Goal: Browse casually

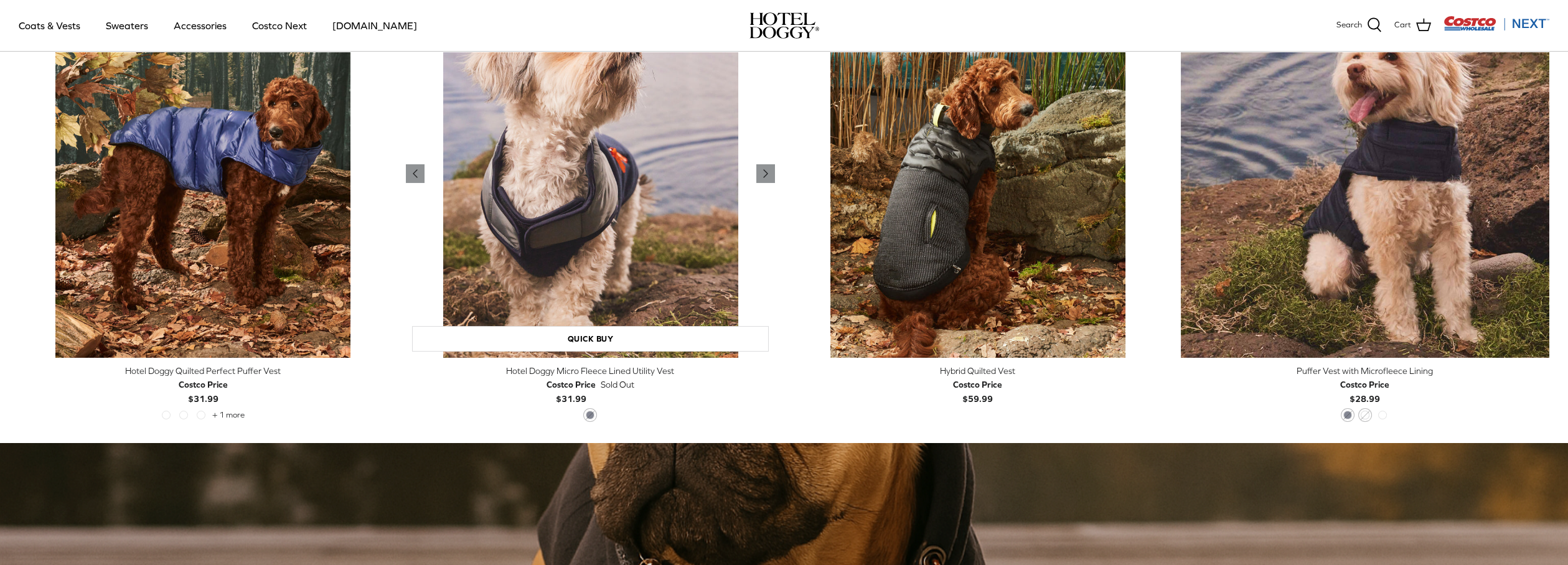
scroll to position [621, 0]
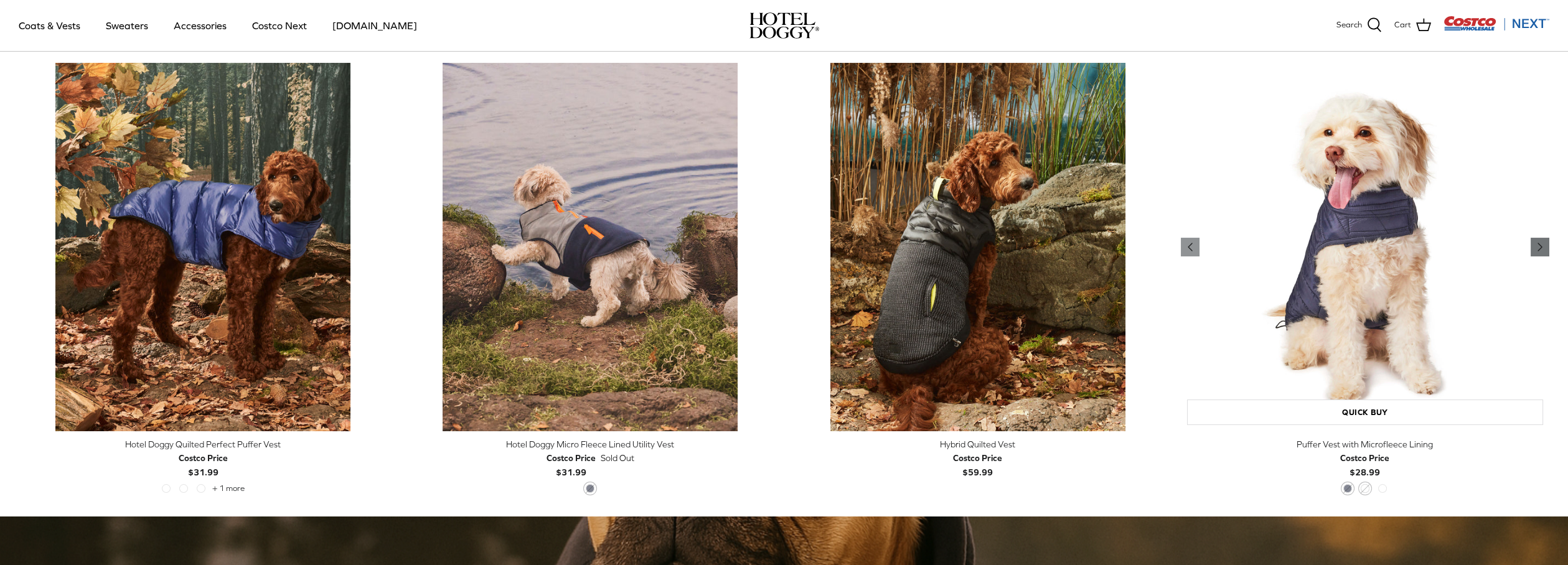
click at [1539, 246] on polyline "Previous" at bounding box center [1539, 247] width 4 height 8
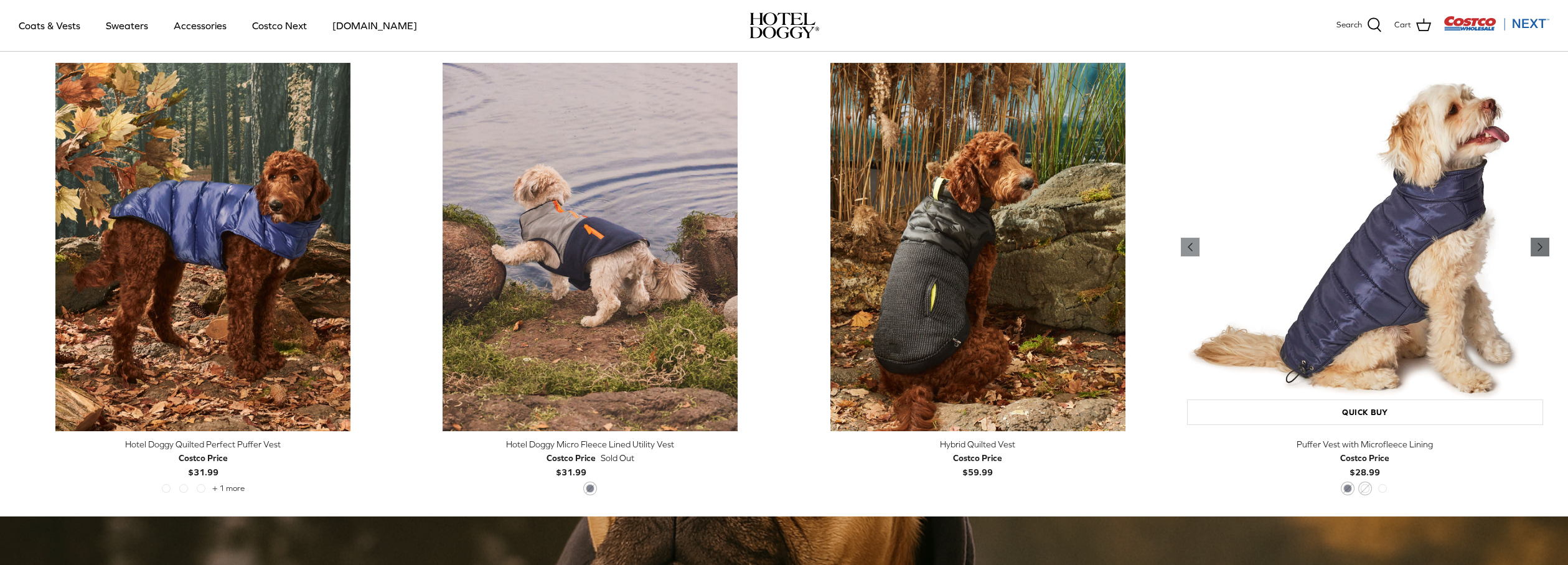
click at [1539, 246] on polyline "Previous" at bounding box center [1539, 247] width 4 height 8
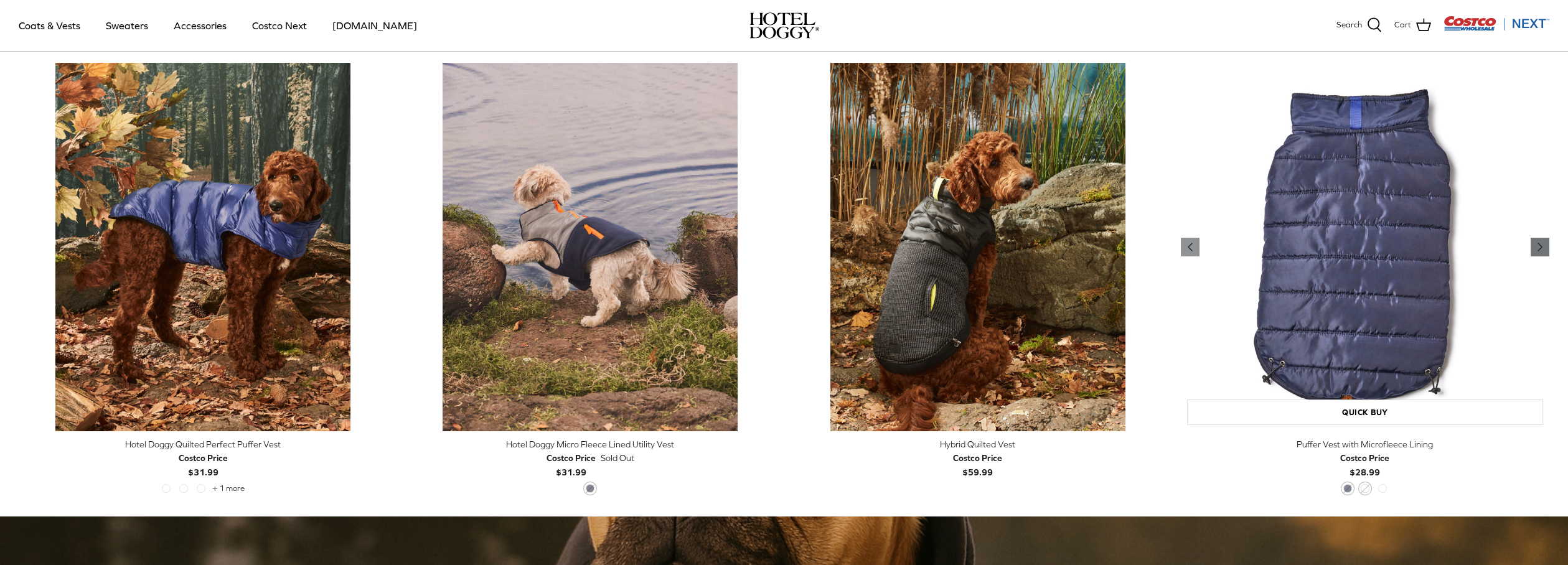
click at [1539, 246] on polyline "Previous" at bounding box center [1539, 247] width 4 height 8
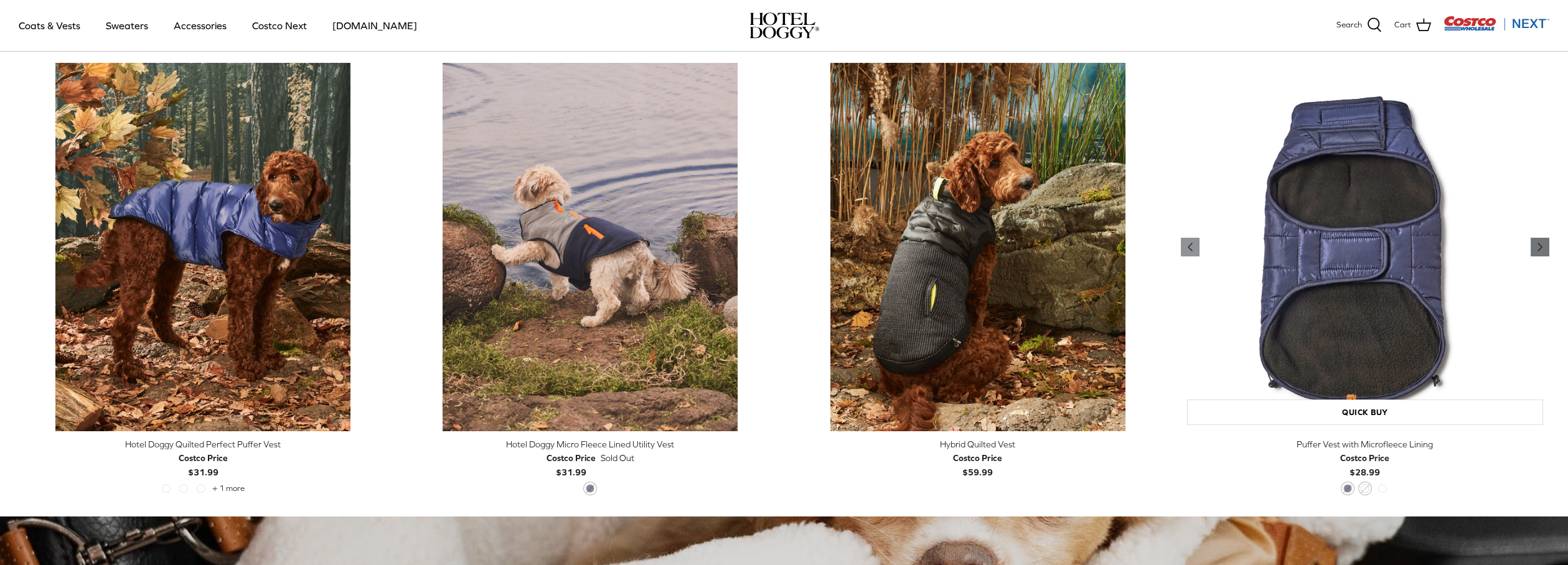
click at [1539, 246] on polyline "Previous" at bounding box center [1539, 247] width 4 height 8
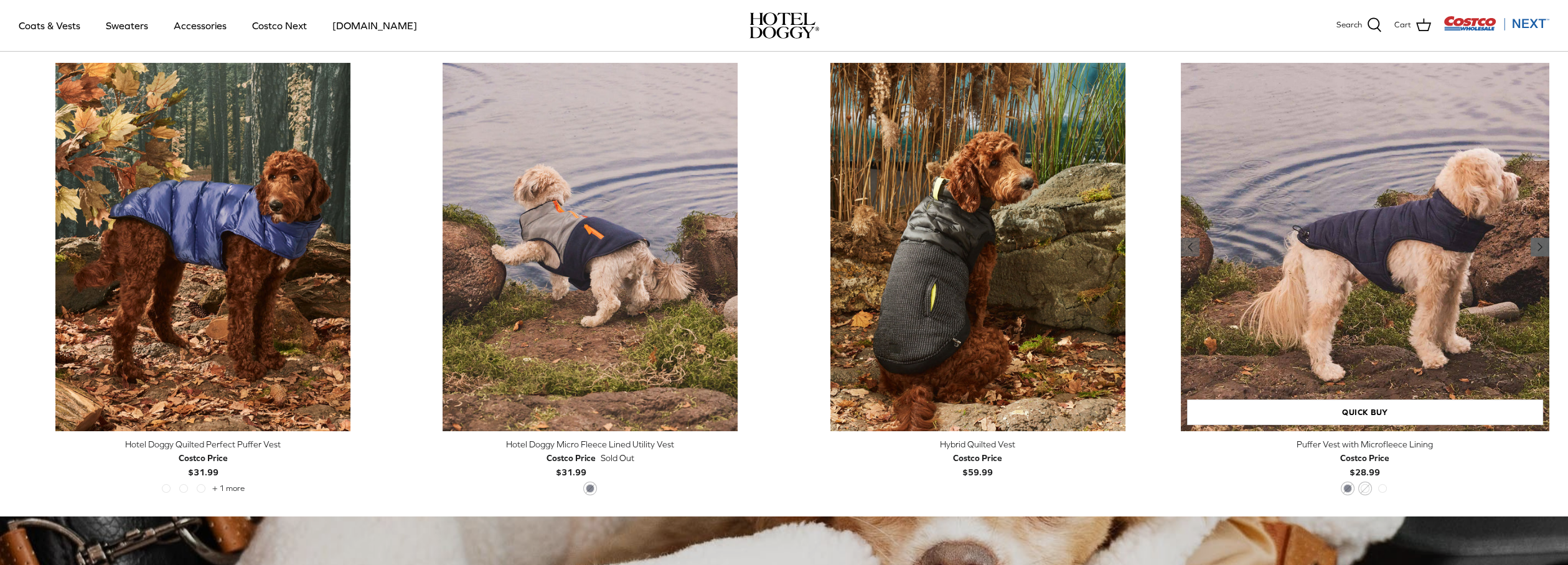
click at [1539, 246] on polyline "Previous" at bounding box center [1539, 247] width 4 height 8
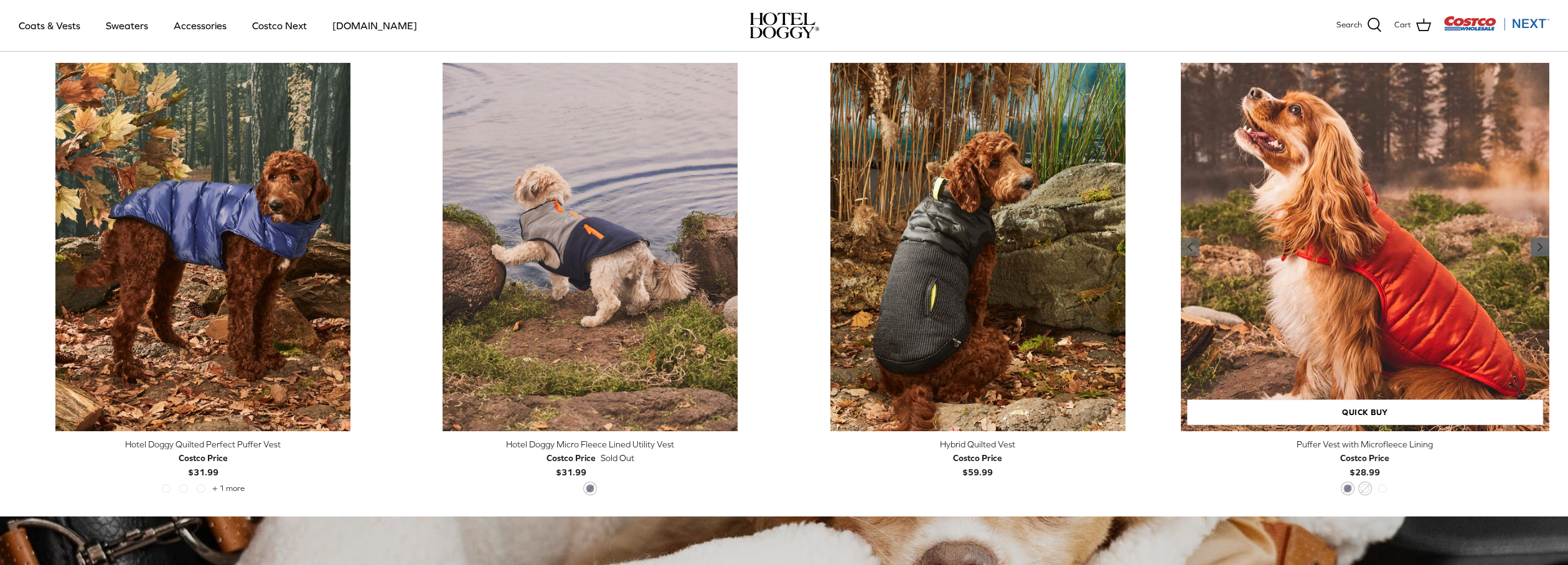
click at [1539, 246] on polyline "Previous" at bounding box center [1539, 247] width 4 height 8
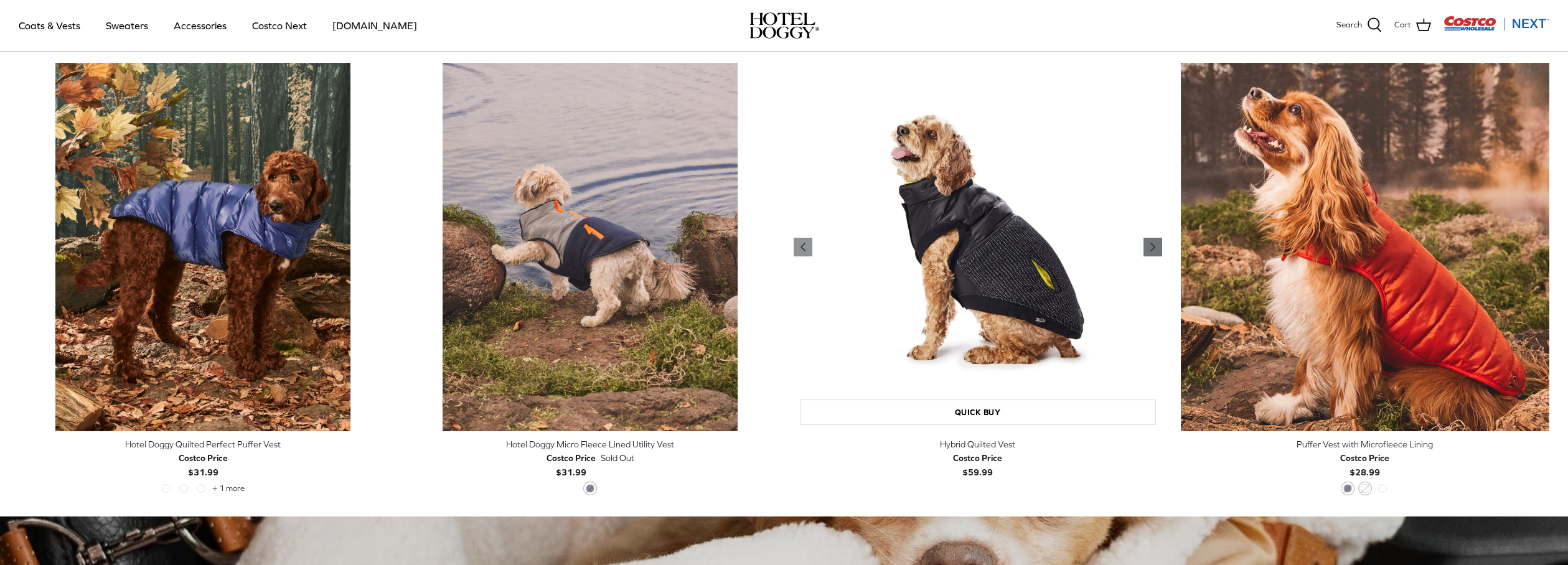
click at [1155, 244] on icon "Right" at bounding box center [1153, 247] width 15 height 15
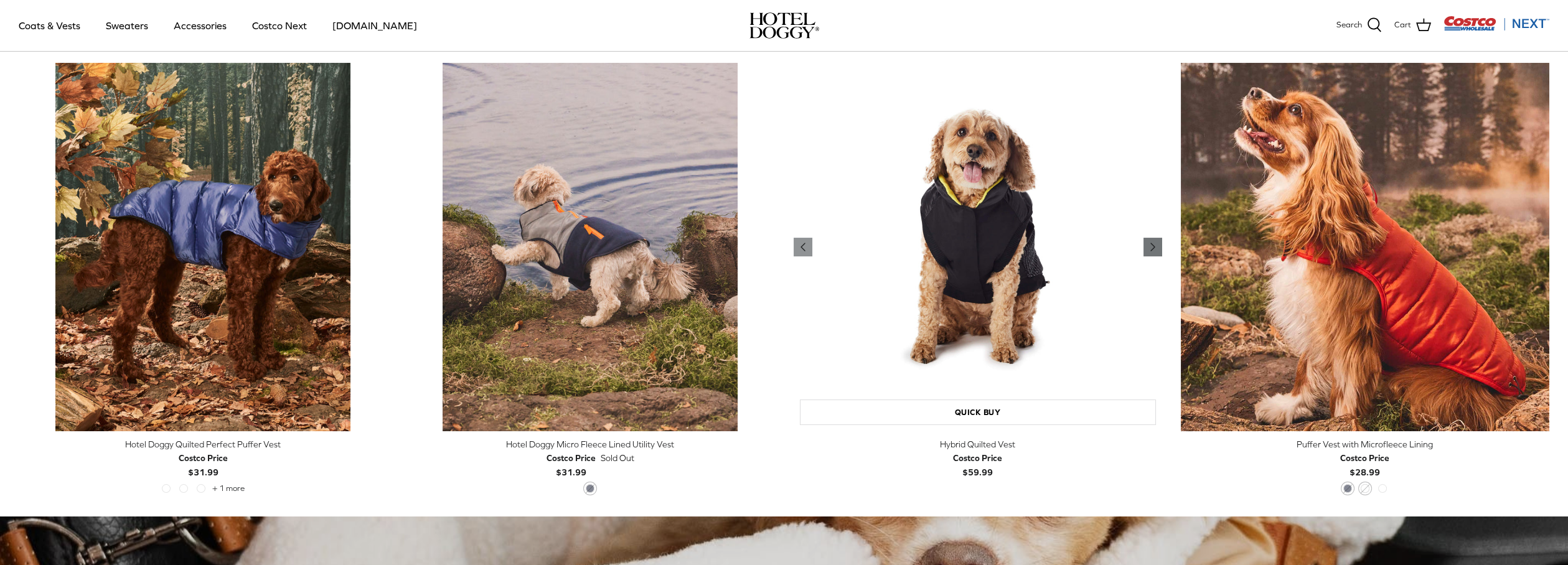
click at [1155, 244] on icon "Right" at bounding box center [1153, 247] width 15 height 15
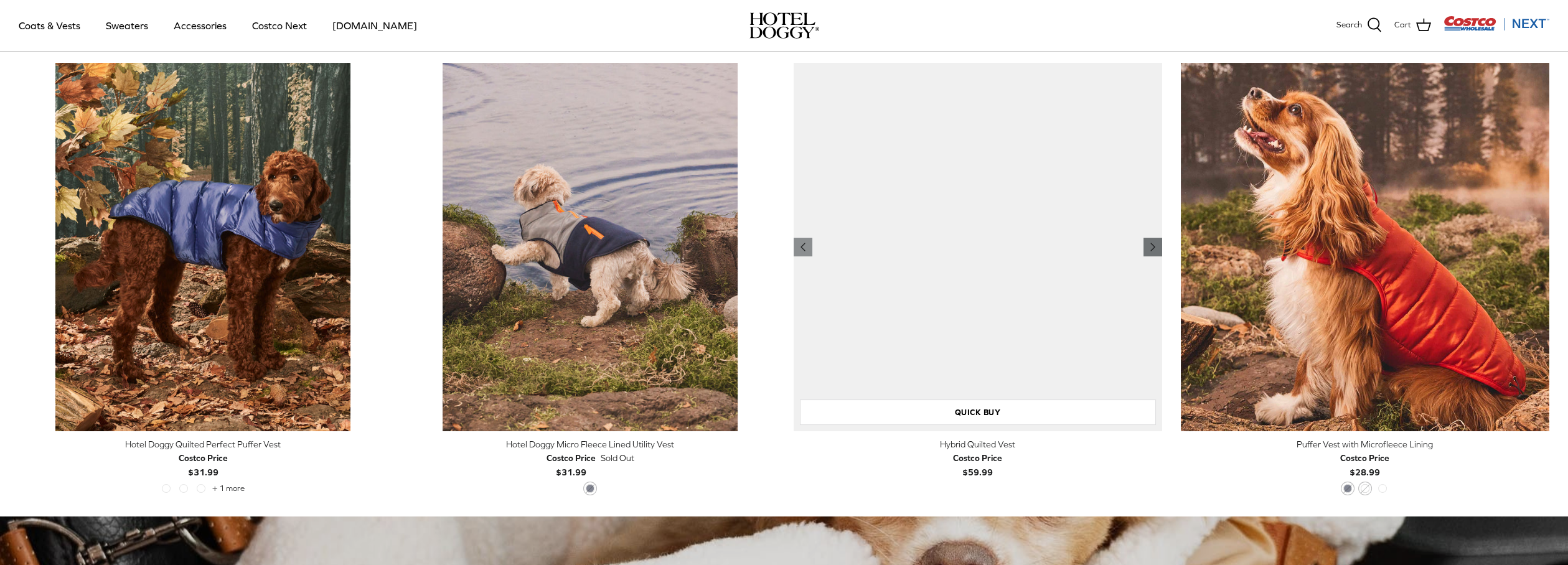
click at [1155, 244] on icon "Right" at bounding box center [1153, 247] width 15 height 15
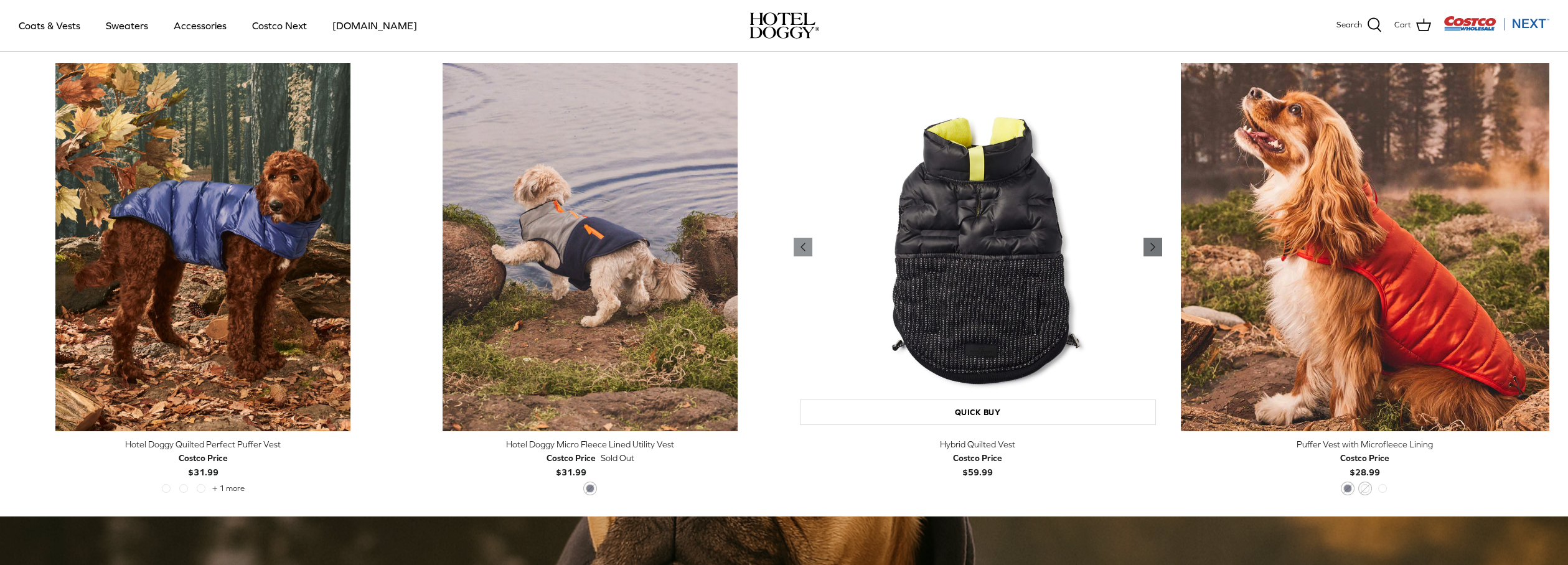
click at [1155, 244] on icon "Right" at bounding box center [1153, 247] width 15 height 15
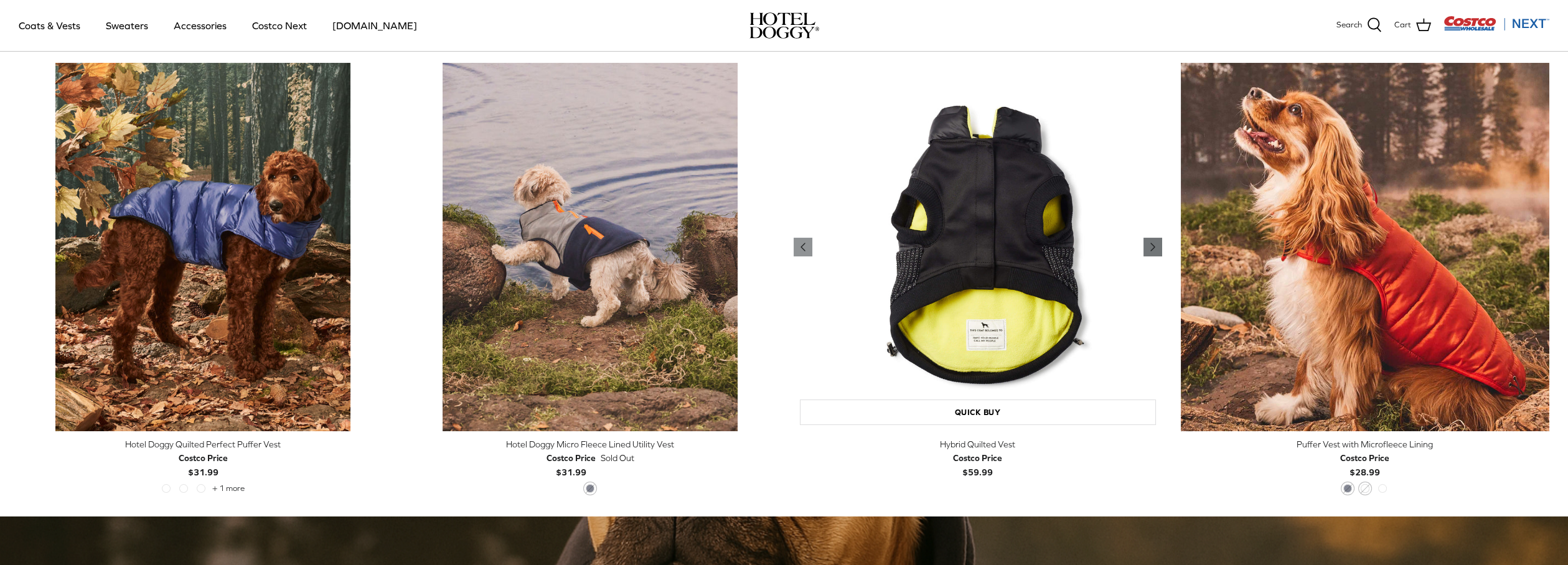
click at [1155, 244] on icon "Right" at bounding box center [1153, 247] width 15 height 15
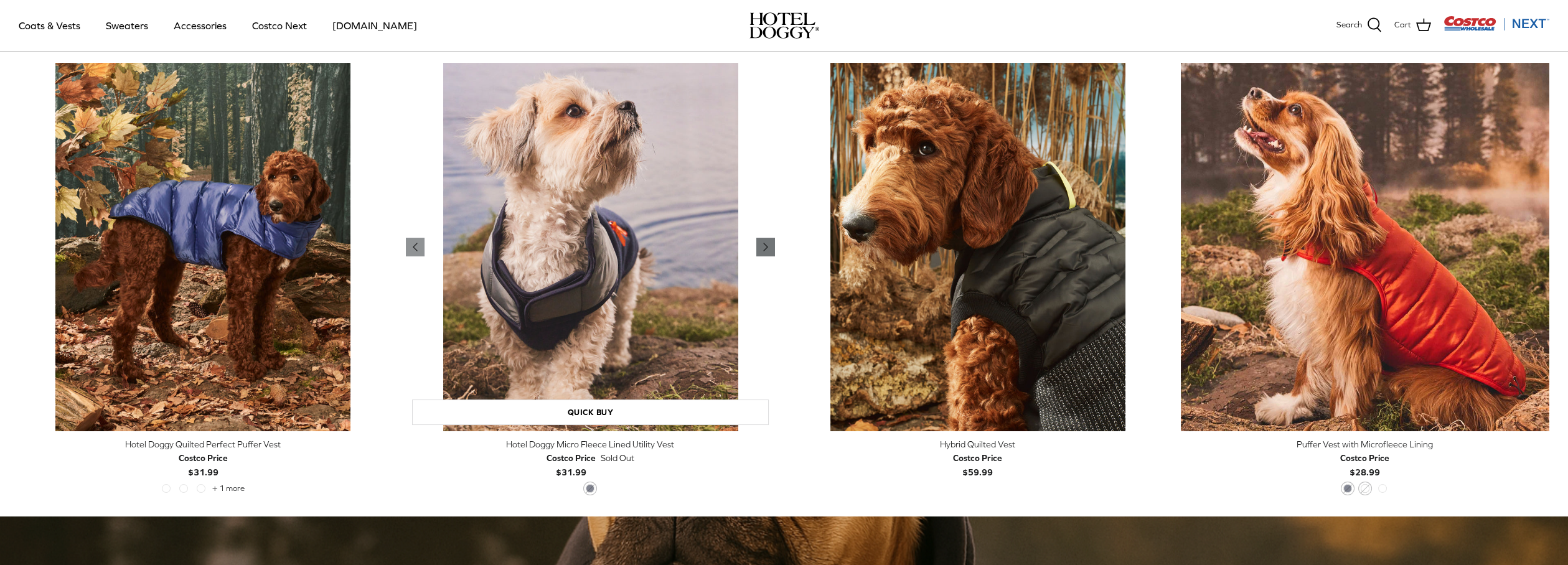
click at [767, 248] on icon "Right" at bounding box center [766, 247] width 15 height 15
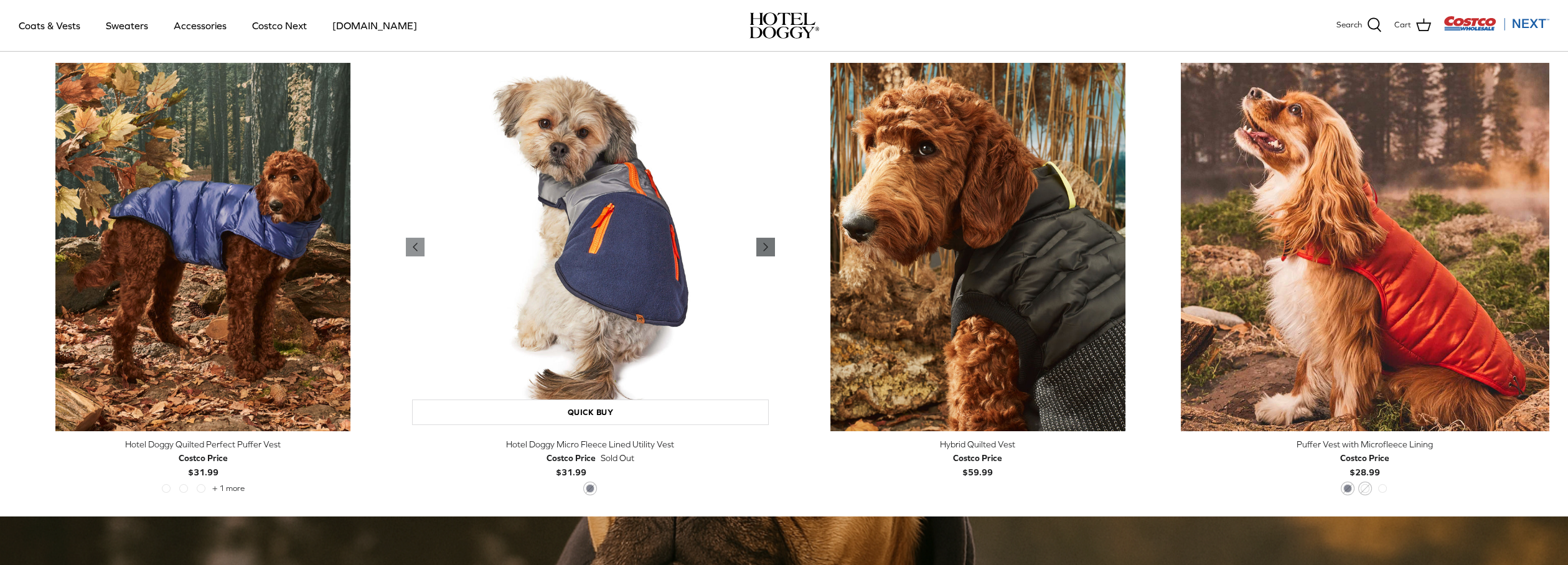
click at [767, 248] on icon "Right" at bounding box center [766, 247] width 15 height 15
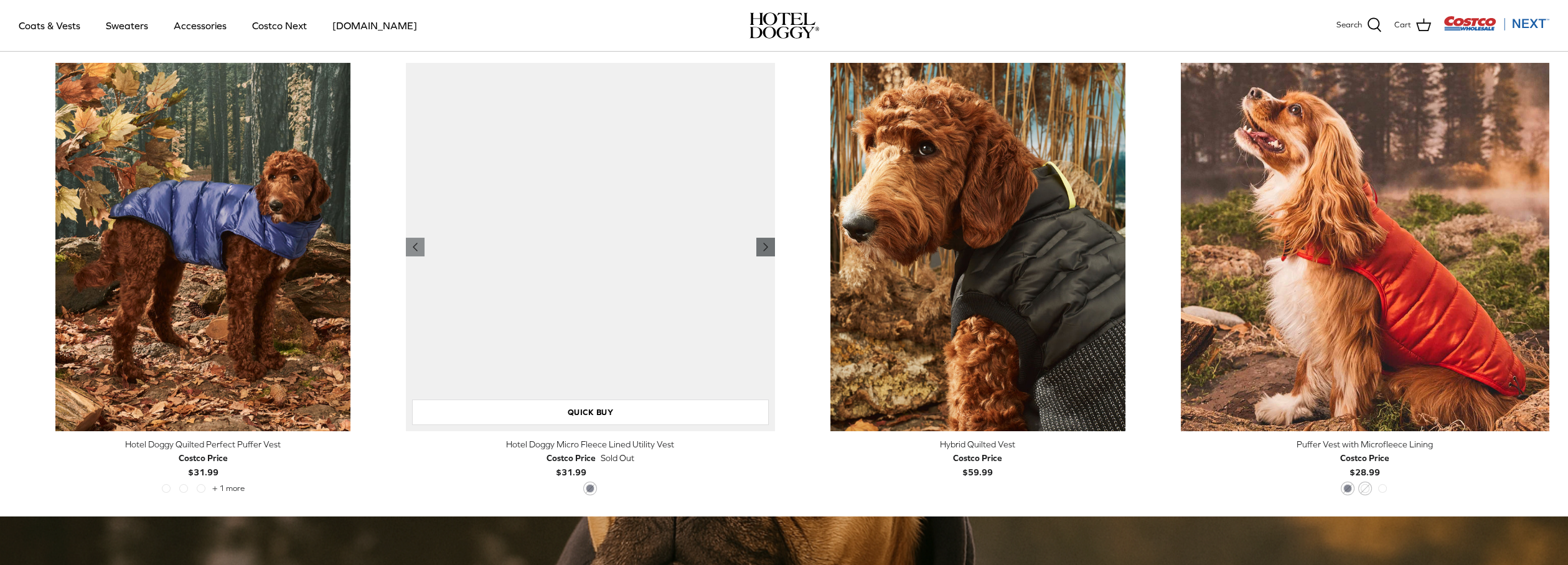
click at [767, 248] on icon "Right" at bounding box center [766, 247] width 15 height 15
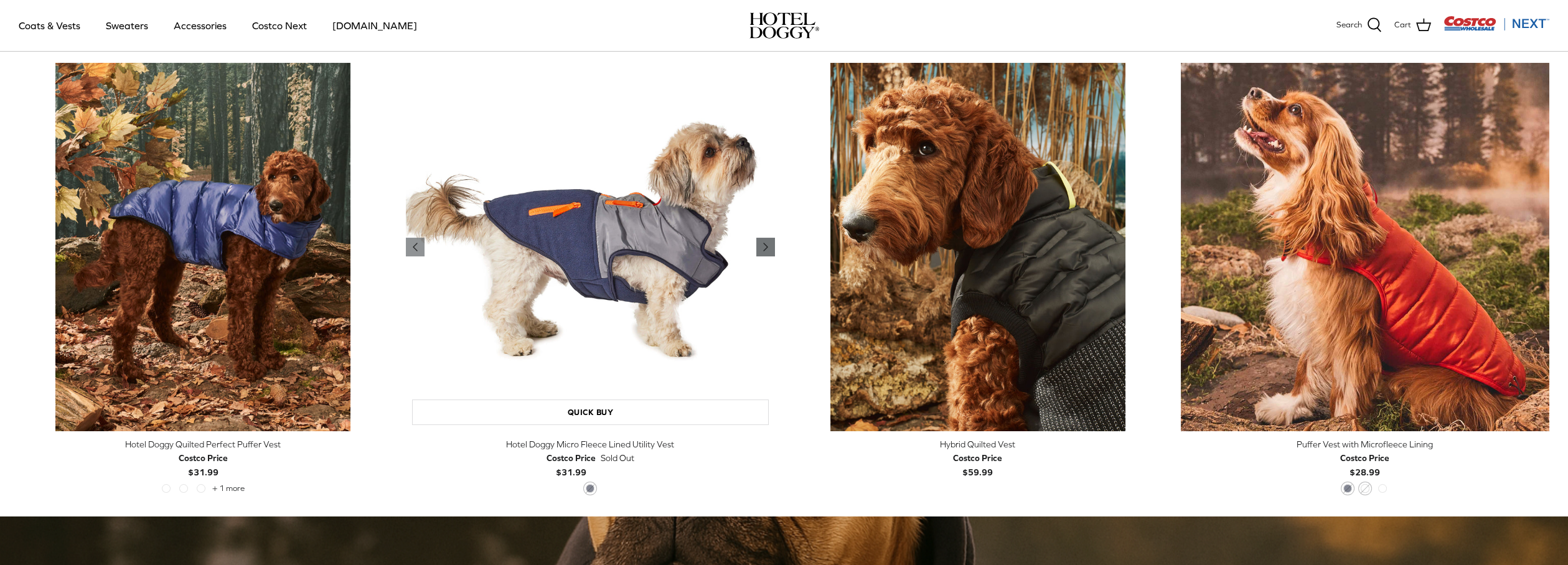
click at [767, 248] on icon "Right" at bounding box center [766, 247] width 15 height 15
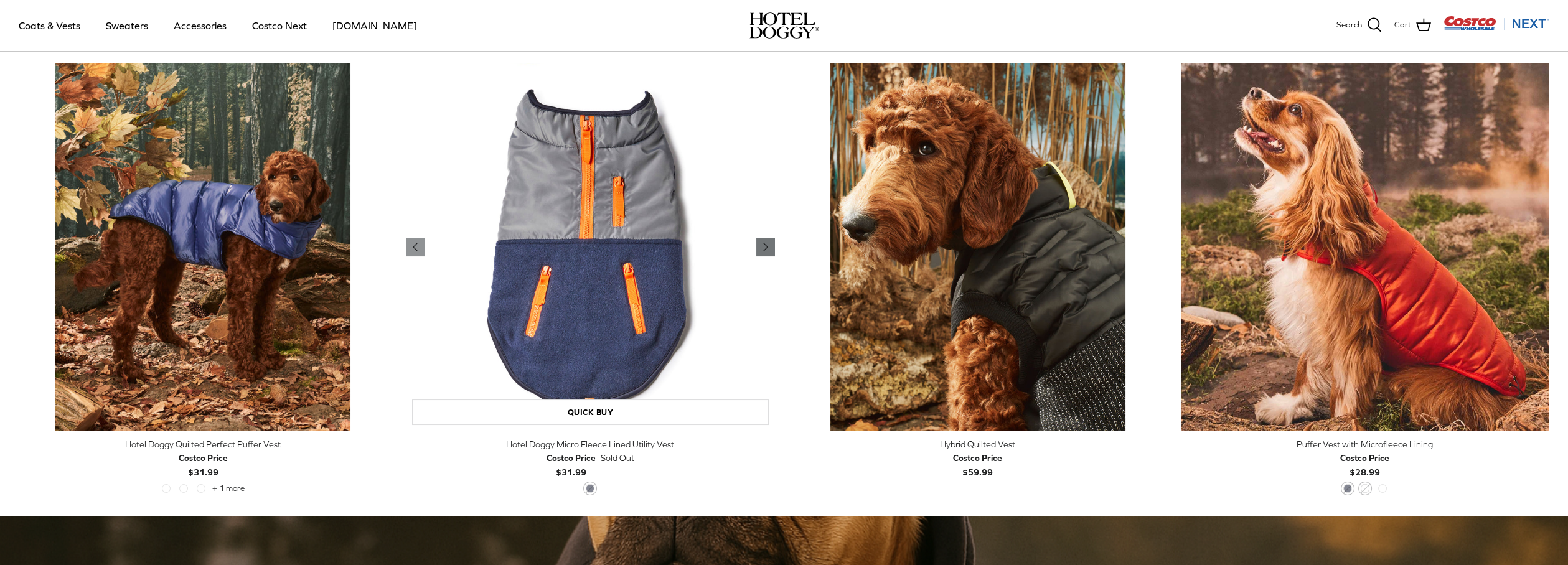
click at [767, 248] on icon "Right" at bounding box center [766, 247] width 15 height 15
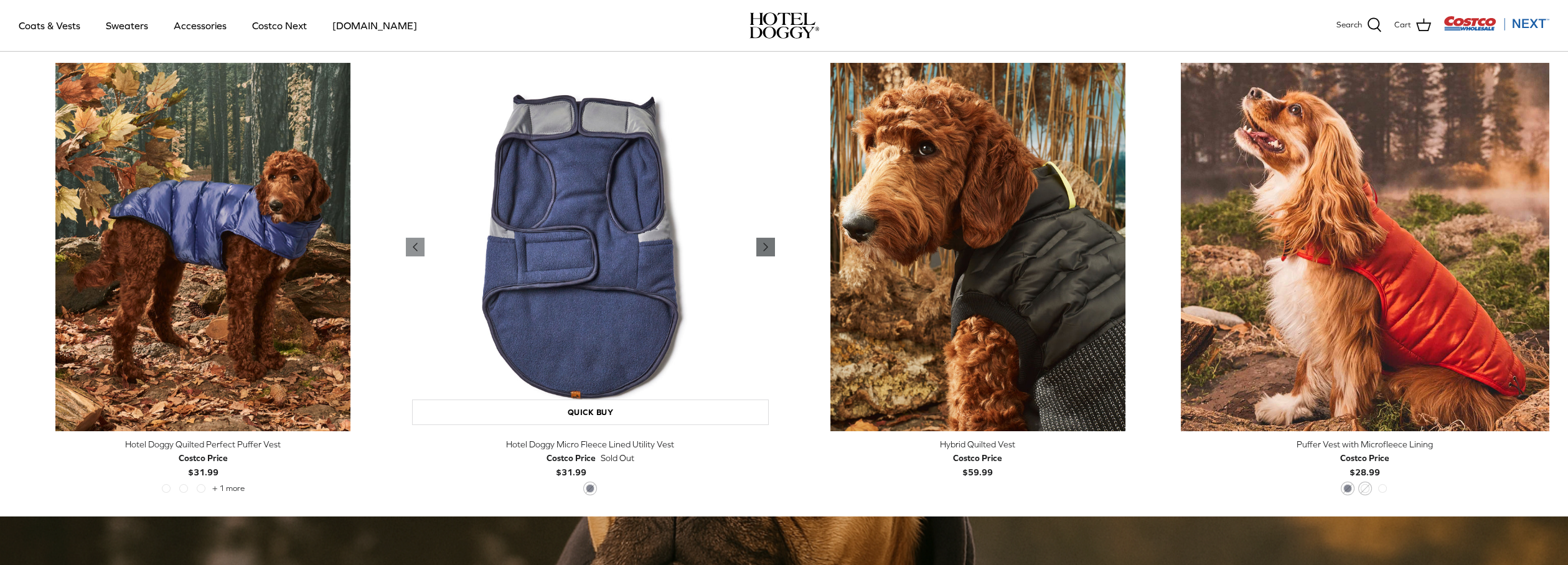
click at [767, 248] on icon "Right" at bounding box center [766, 247] width 15 height 15
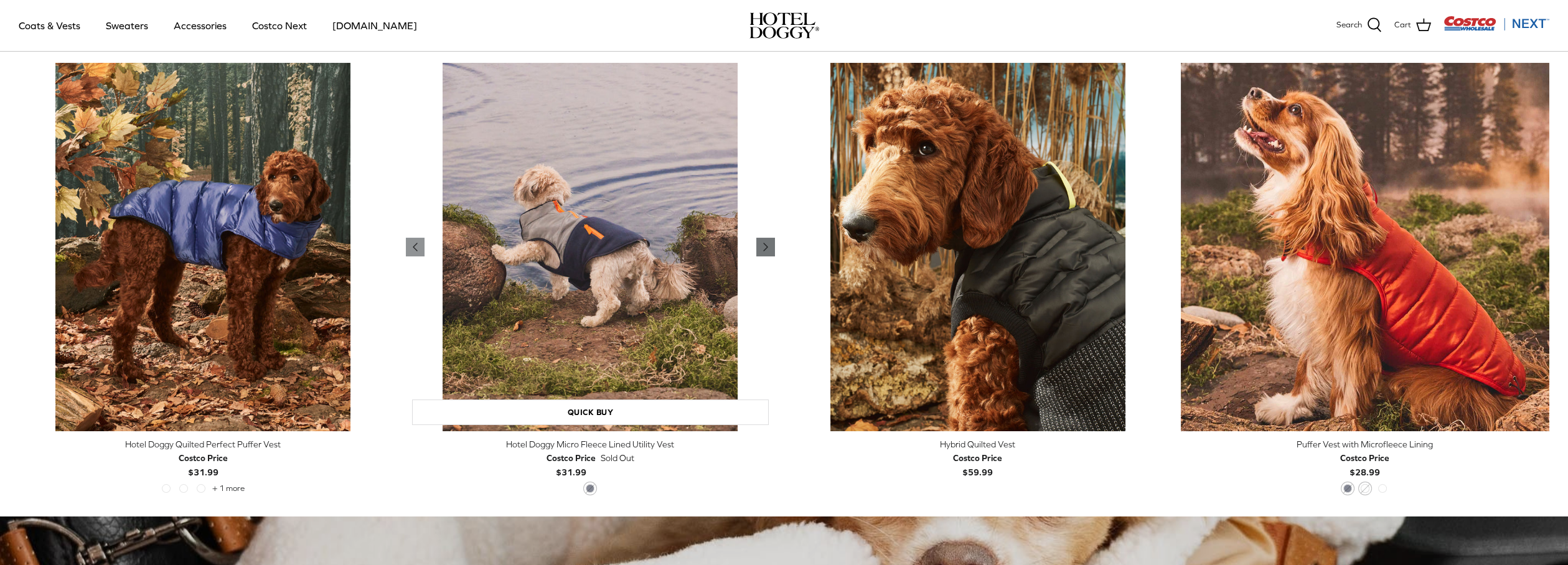
click at [767, 248] on icon "Right" at bounding box center [766, 247] width 15 height 15
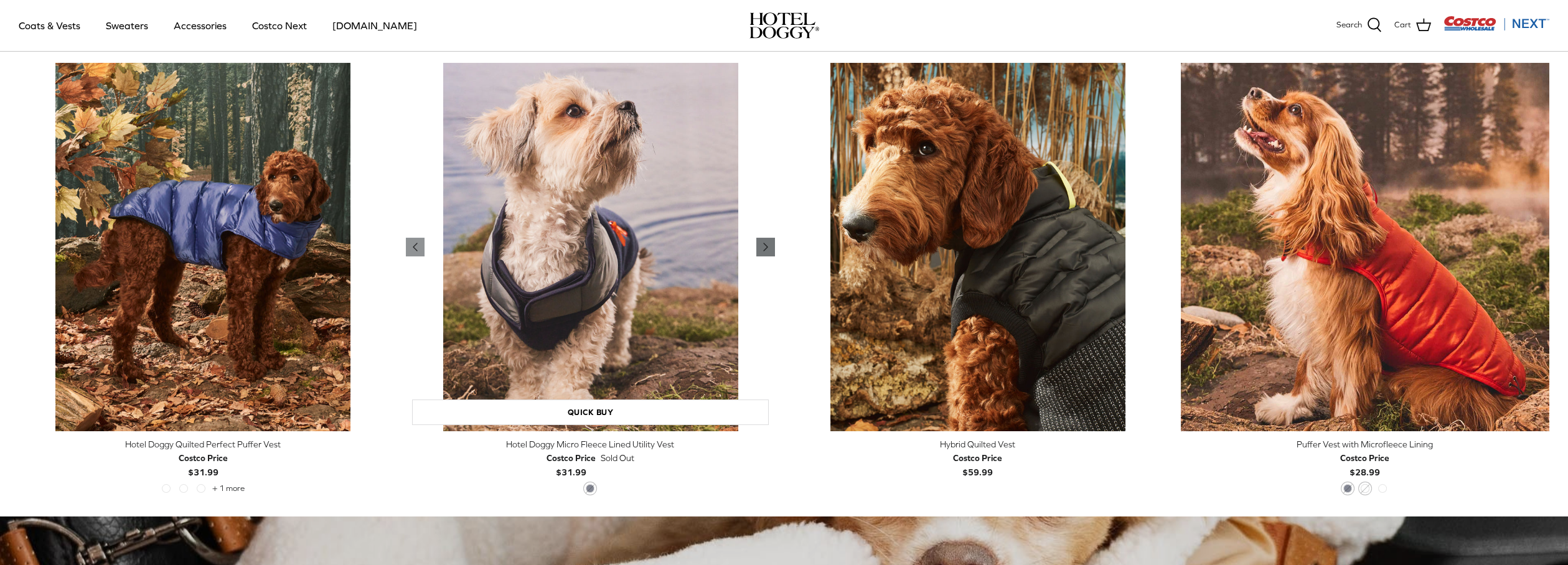
click at [767, 248] on icon "Right" at bounding box center [766, 247] width 15 height 15
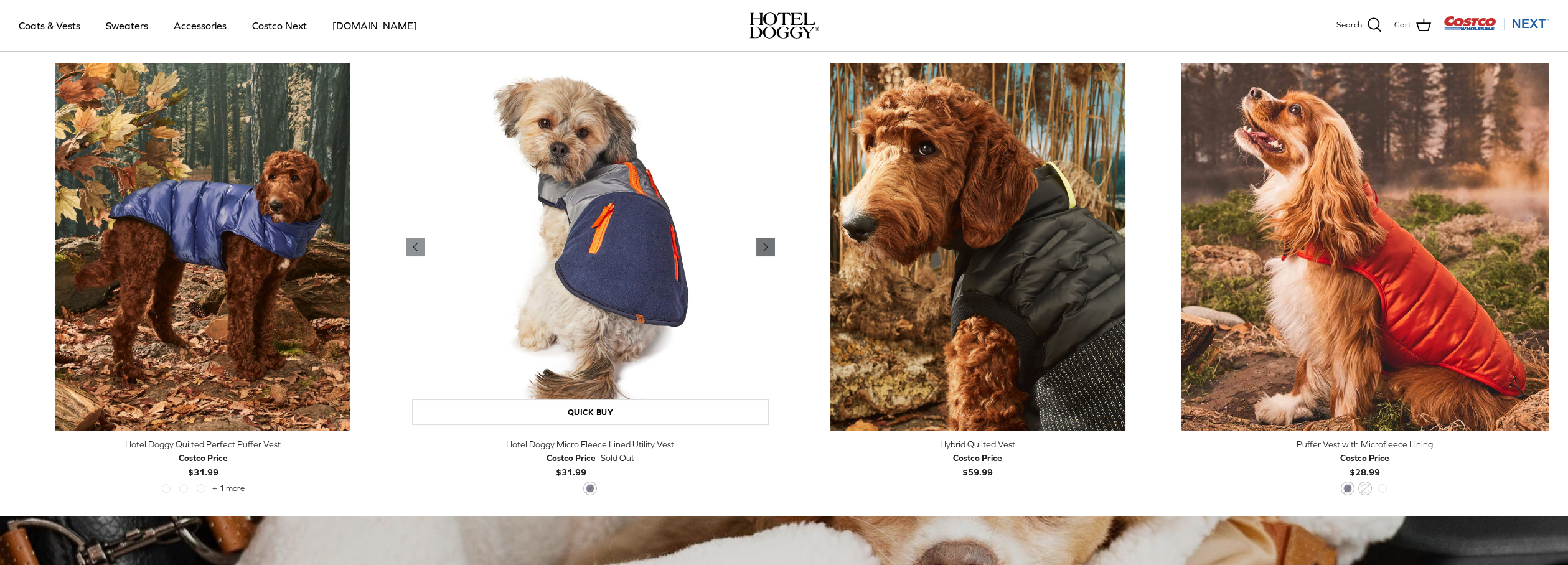
click at [767, 248] on icon "Right" at bounding box center [766, 247] width 15 height 15
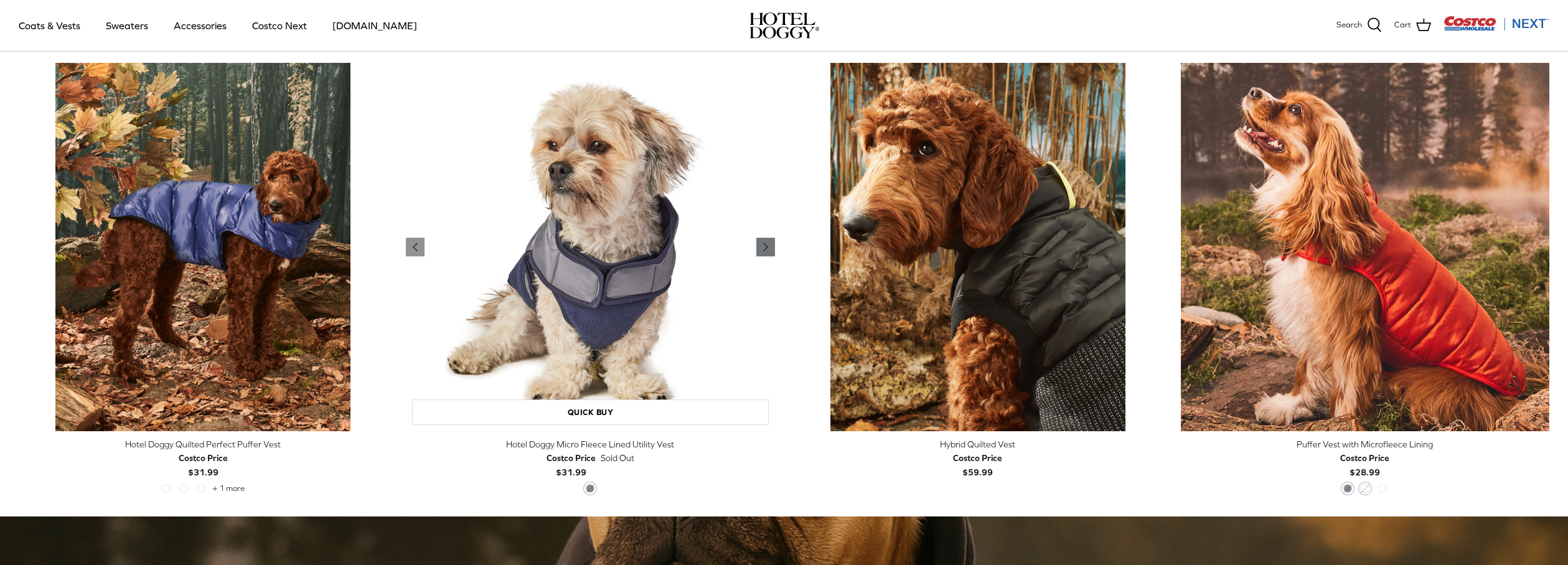
click at [769, 246] on icon "Right" at bounding box center [766, 247] width 15 height 15
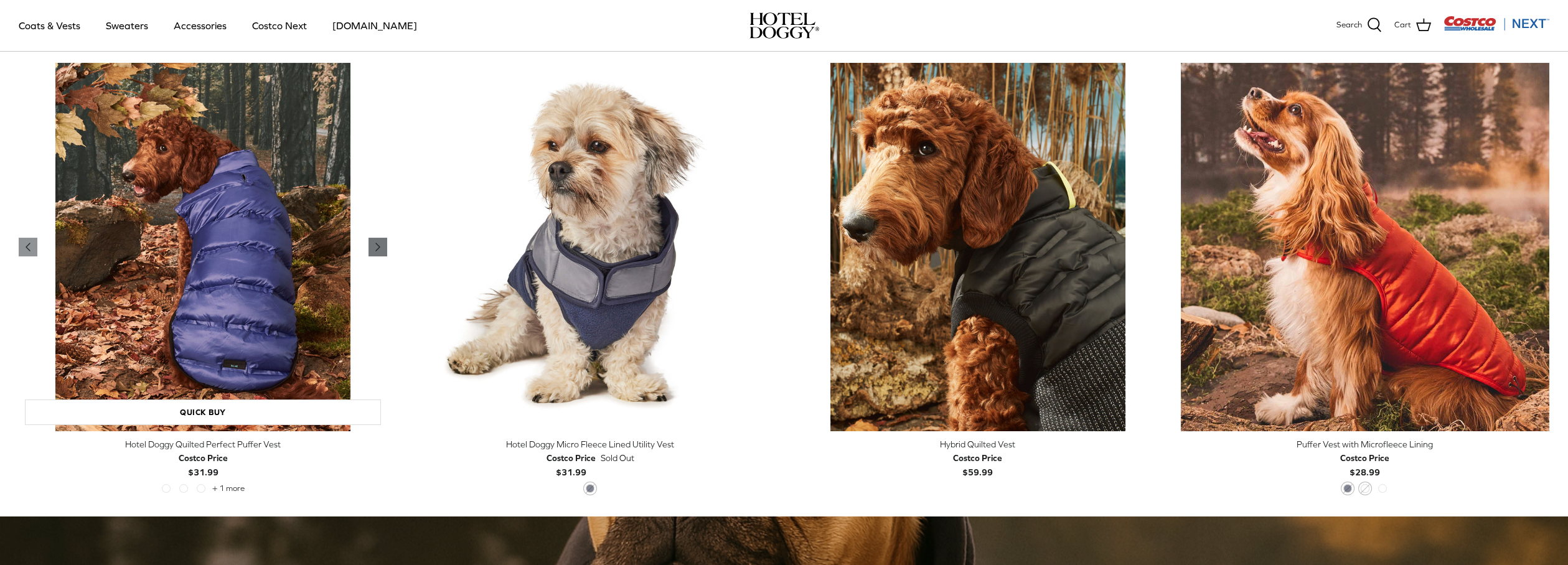
click at [372, 249] on icon "Right" at bounding box center [378, 247] width 15 height 15
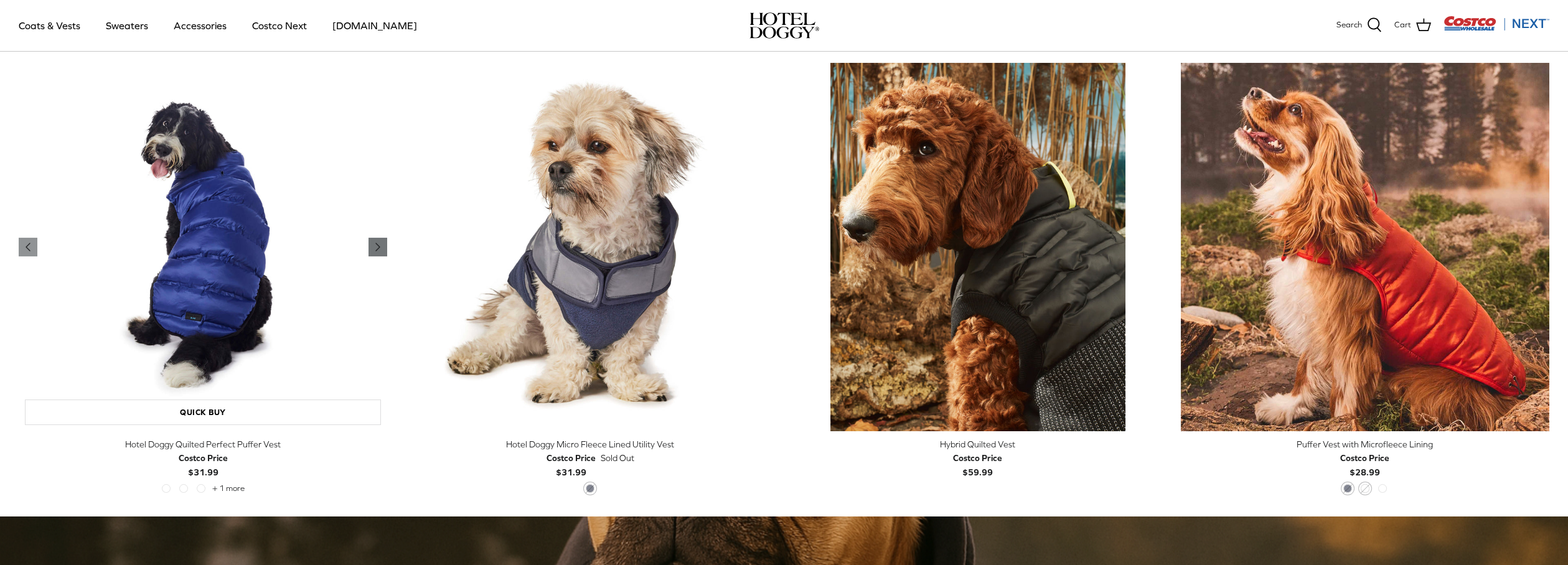
click at [372, 249] on icon "Right" at bounding box center [378, 247] width 15 height 15
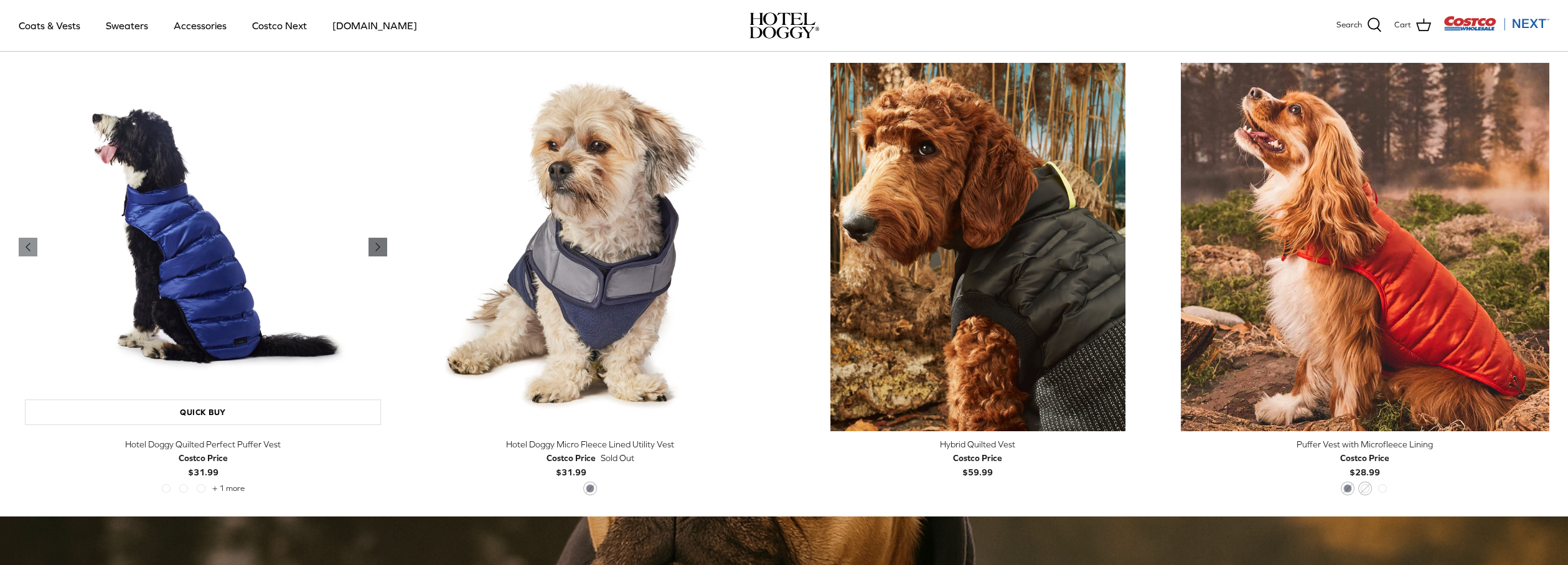
click at [372, 249] on icon "Right" at bounding box center [378, 247] width 15 height 15
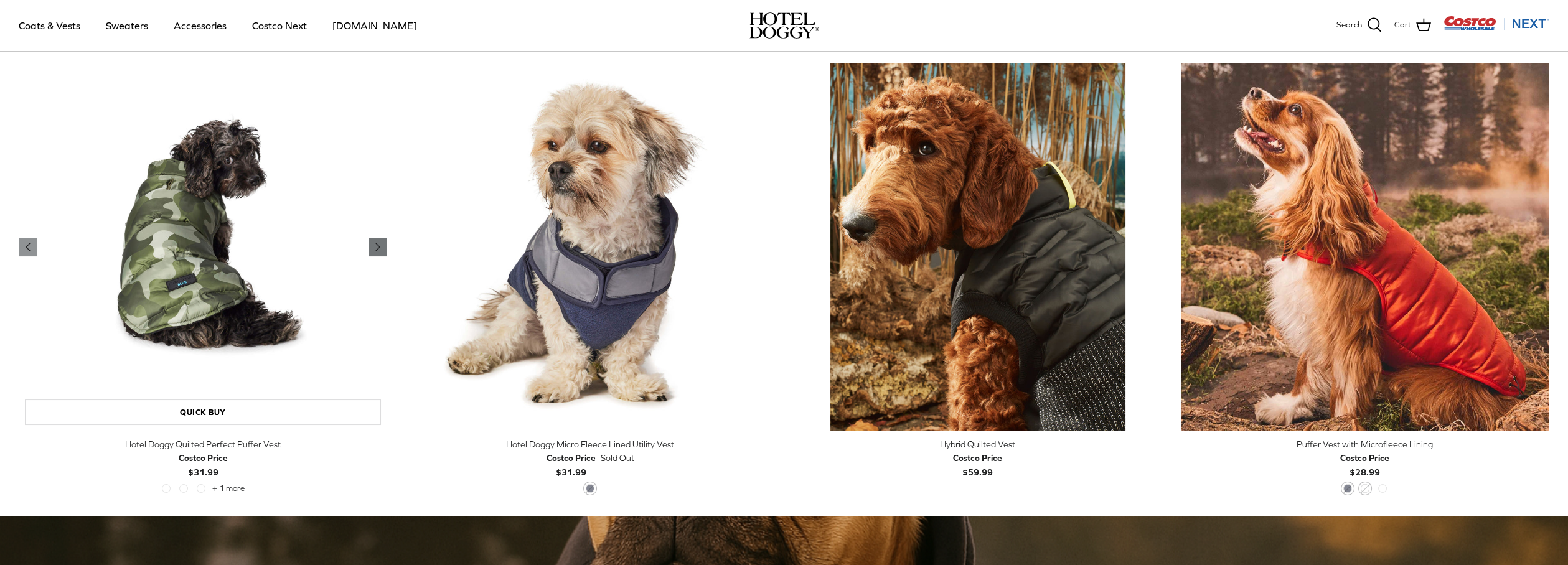
click at [372, 249] on icon "Right" at bounding box center [378, 247] width 15 height 15
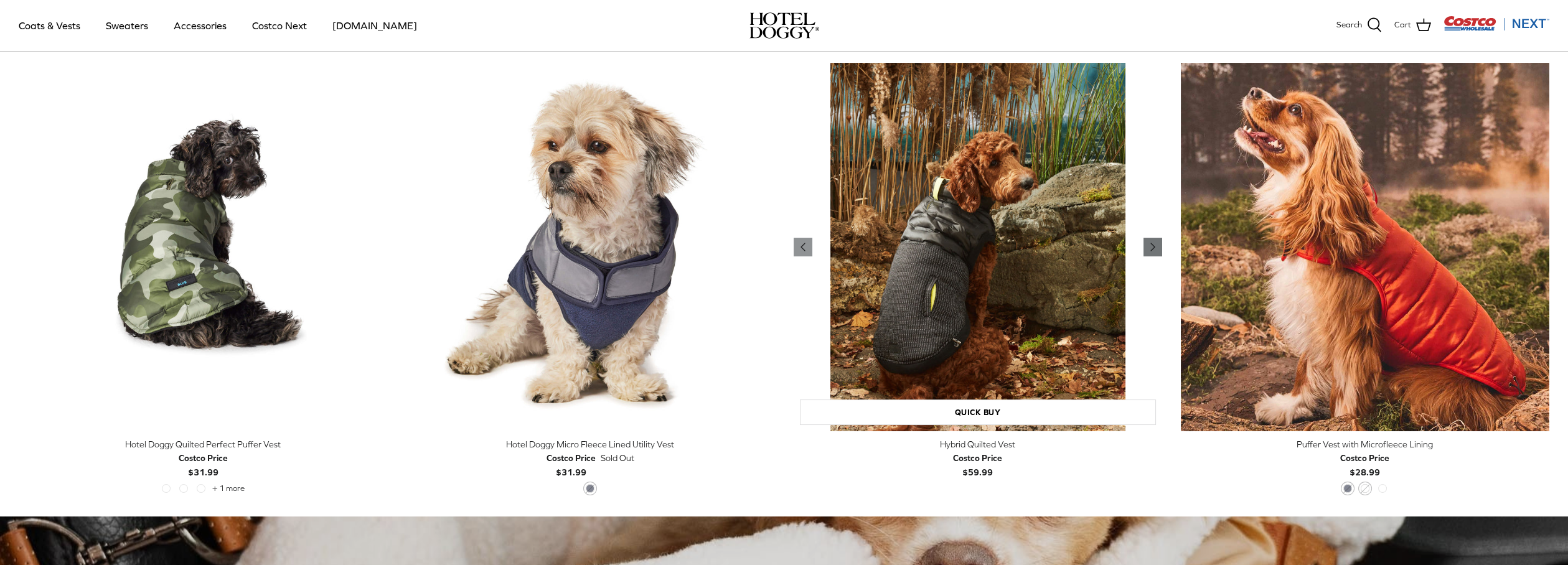
click at [1157, 243] on icon "Right" at bounding box center [1153, 247] width 15 height 15
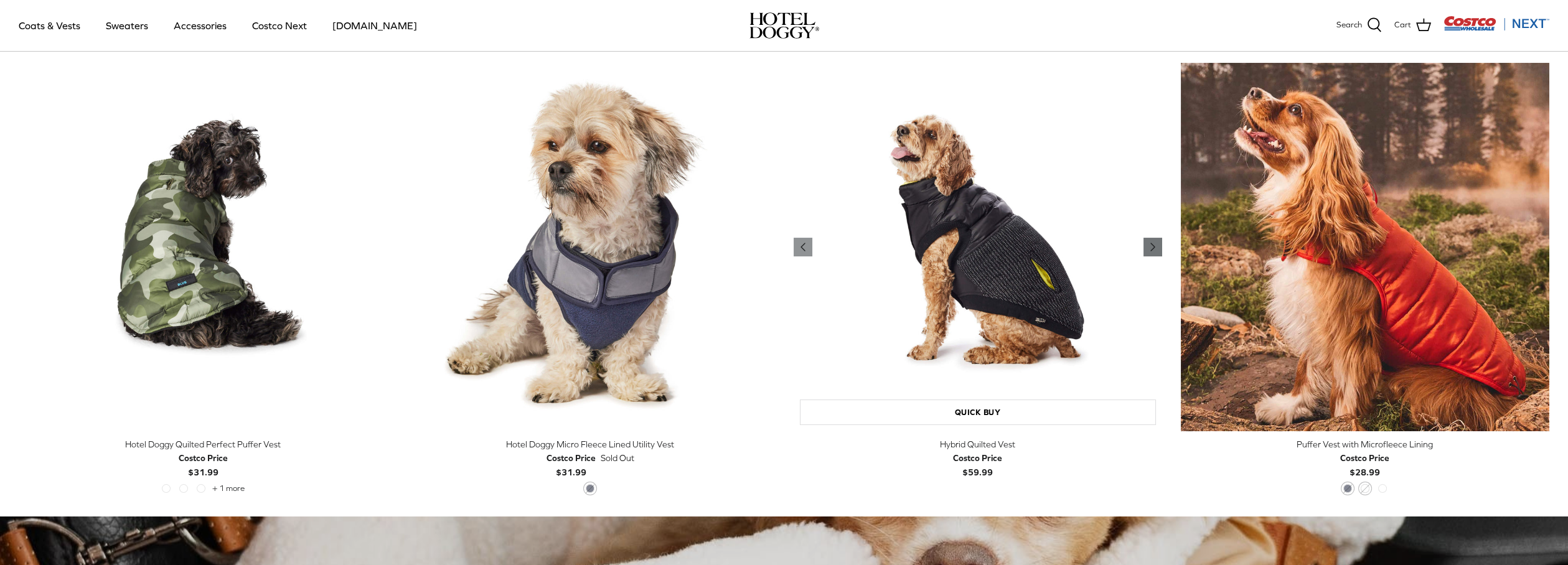
click at [1157, 243] on icon "Right" at bounding box center [1153, 247] width 15 height 15
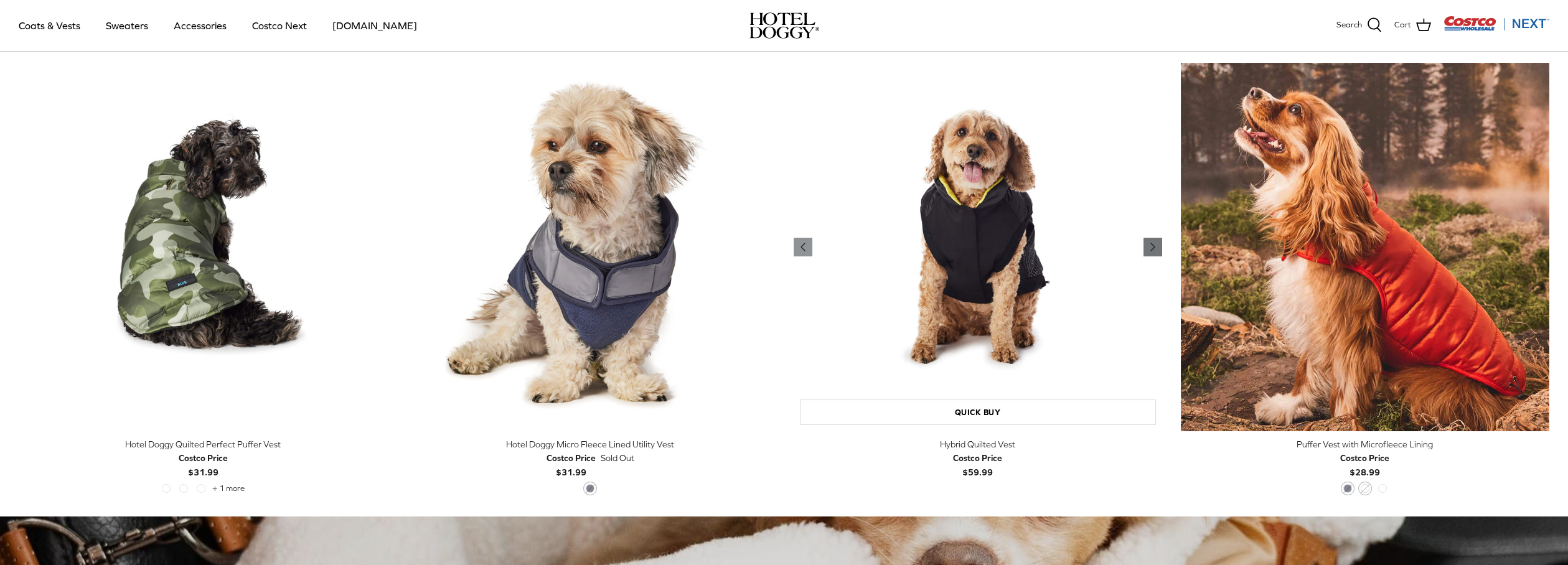
click at [1157, 243] on icon "Right" at bounding box center [1153, 247] width 15 height 15
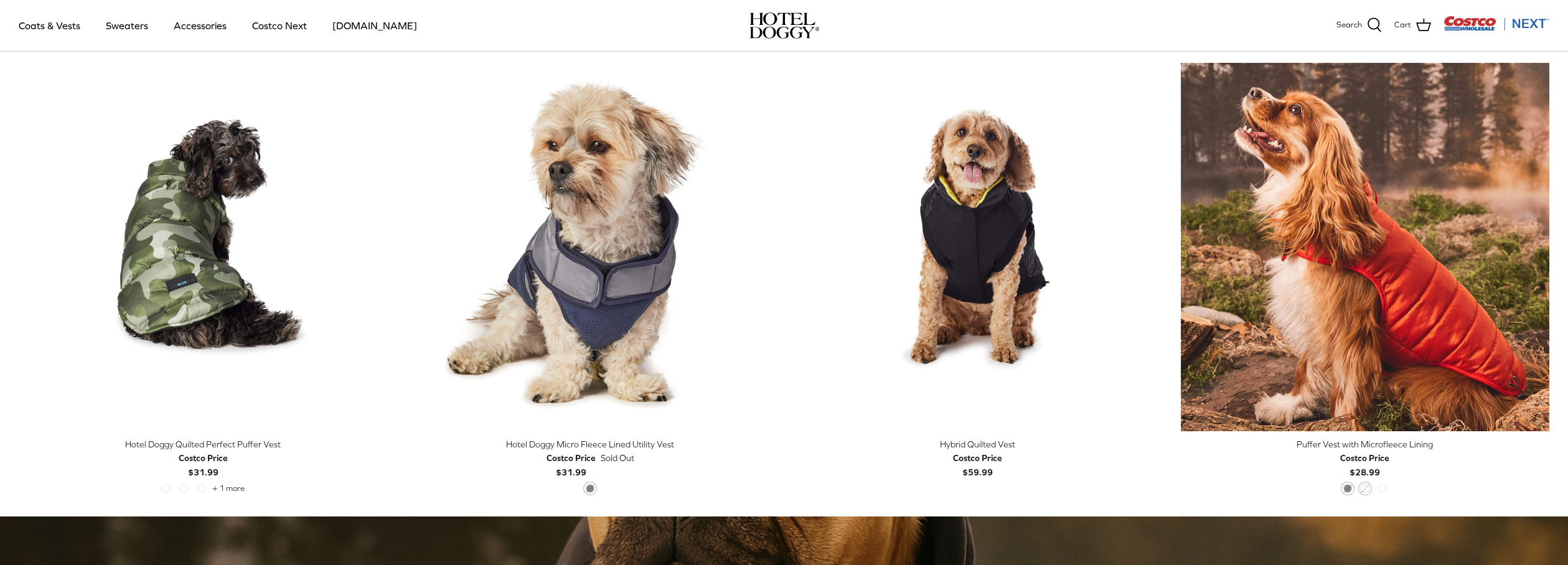
click at [1370, 489] on div "India Ink Orange Rust Cypress" at bounding box center [1365, 492] width 52 height 16
click at [1353, 486] on div "India Ink Orange Rust Cypress" at bounding box center [1365, 492] width 52 height 16
click at [1370, 488] on div "India Ink Orange Rust Cypress" at bounding box center [1365, 492] width 52 height 16
click at [1380, 488] on span "Cypress" at bounding box center [1382, 488] width 9 height 9
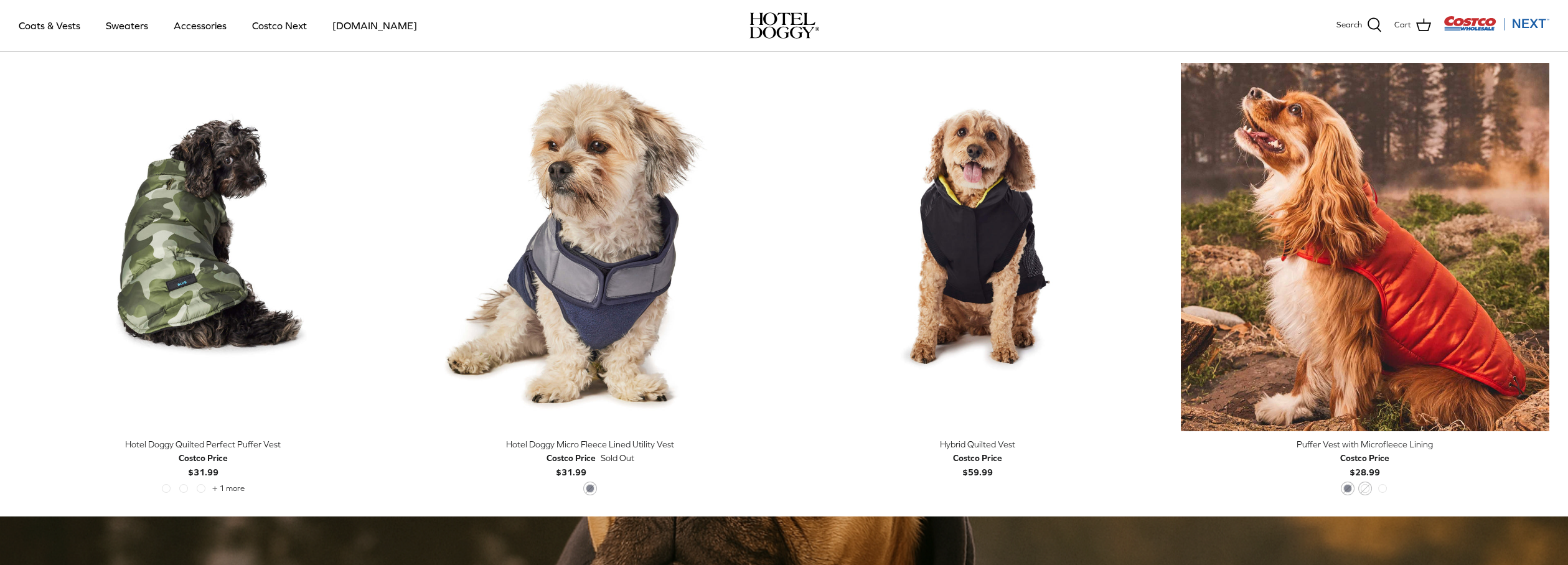
click at [1353, 490] on div "India Ink Orange Rust Cypress" at bounding box center [1365, 492] width 52 height 16
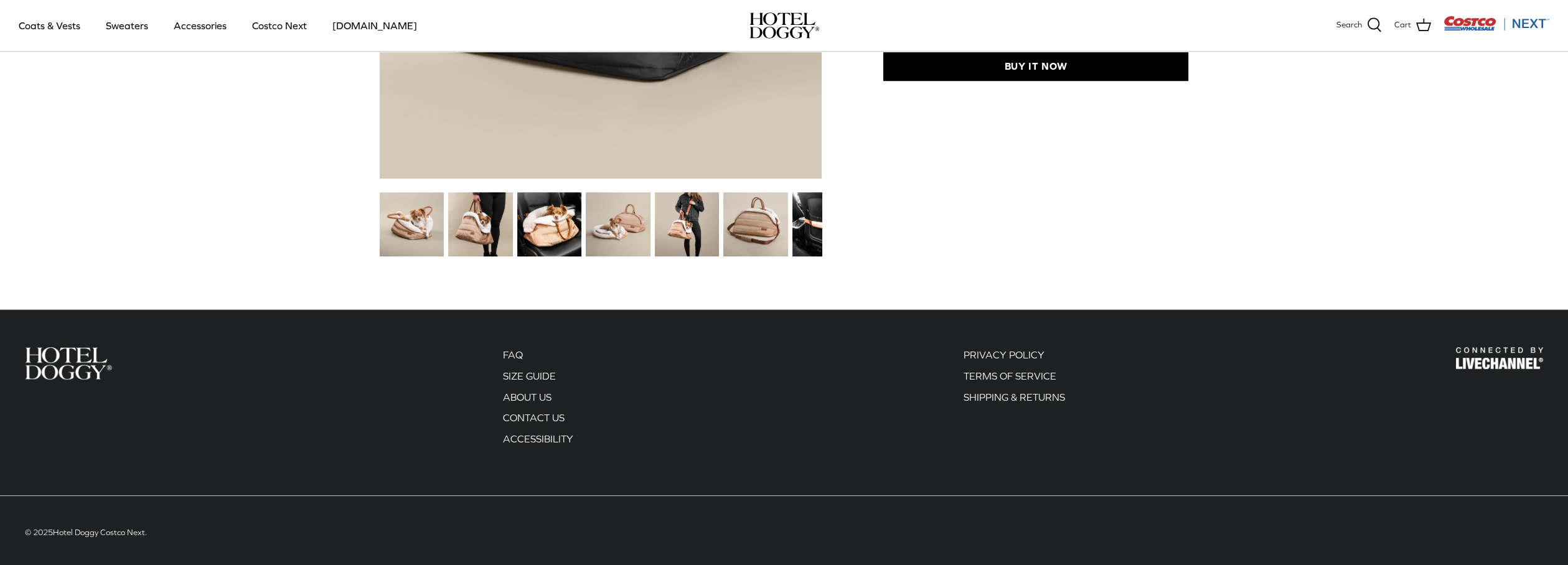
scroll to position [1753, 0]
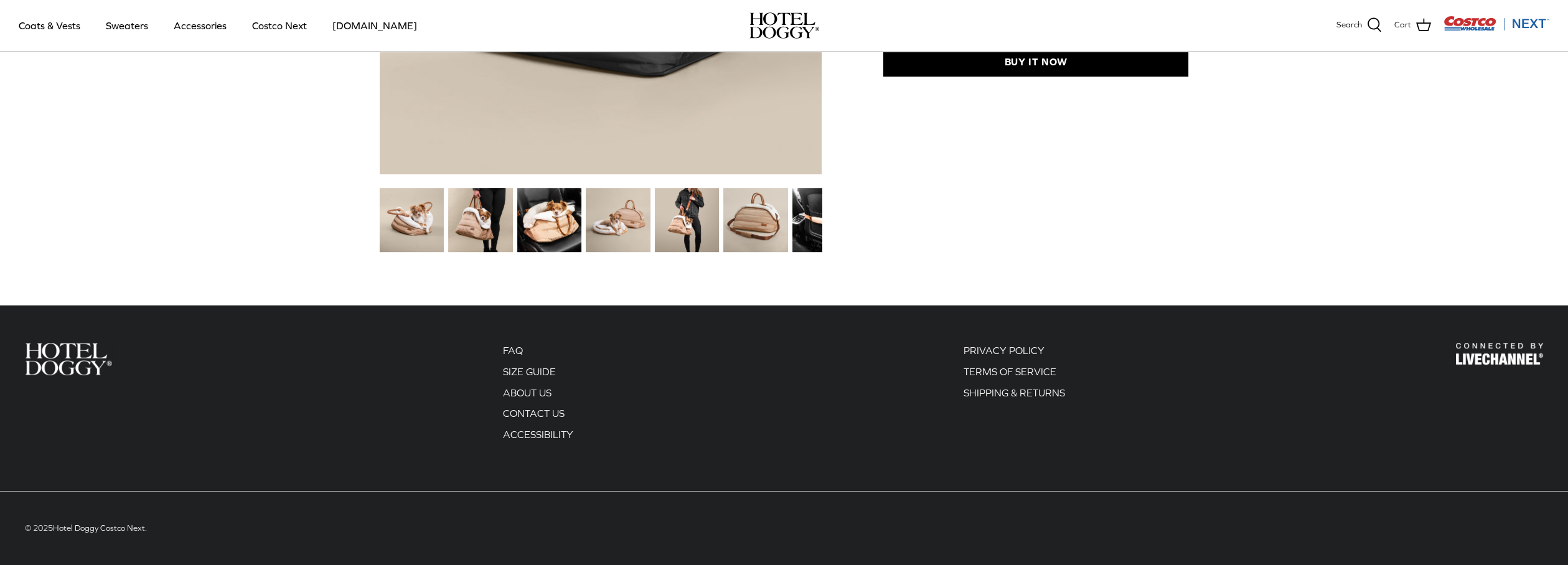
click at [792, 23] on img at bounding box center [784, 25] width 70 height 26
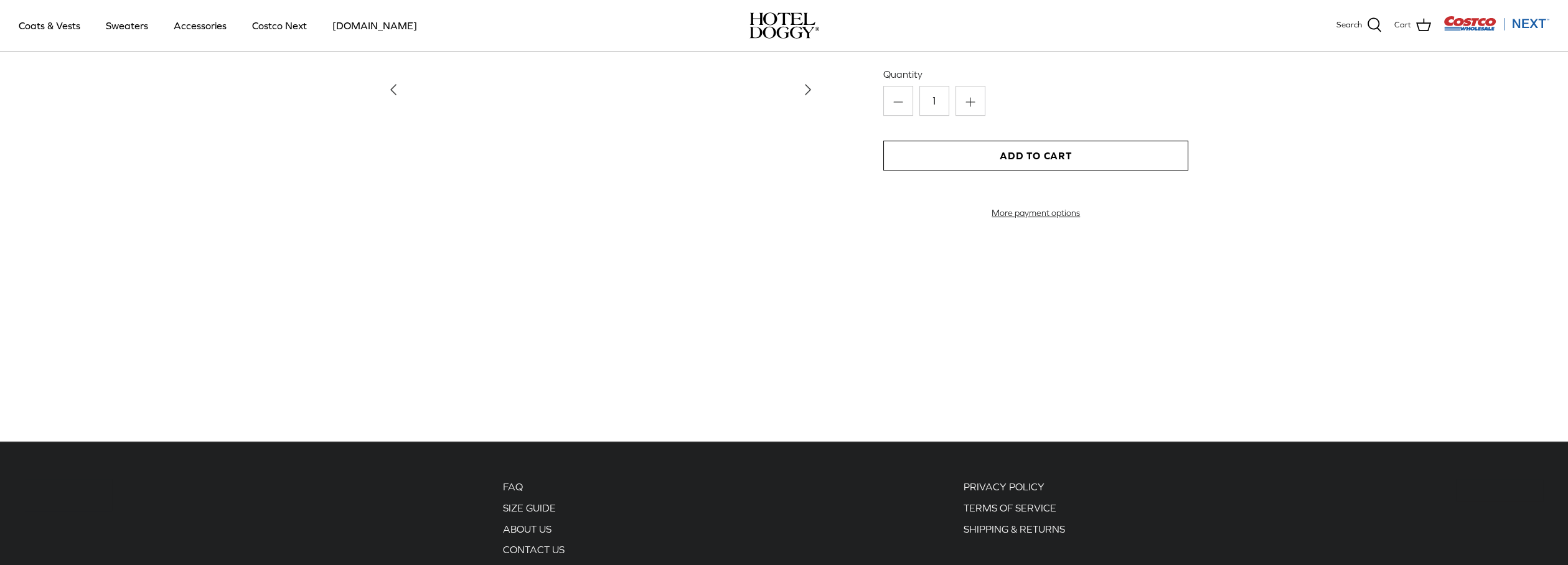
scroll to position [1753, 0]
